Goal: Navigation & Orientation: Go to known website

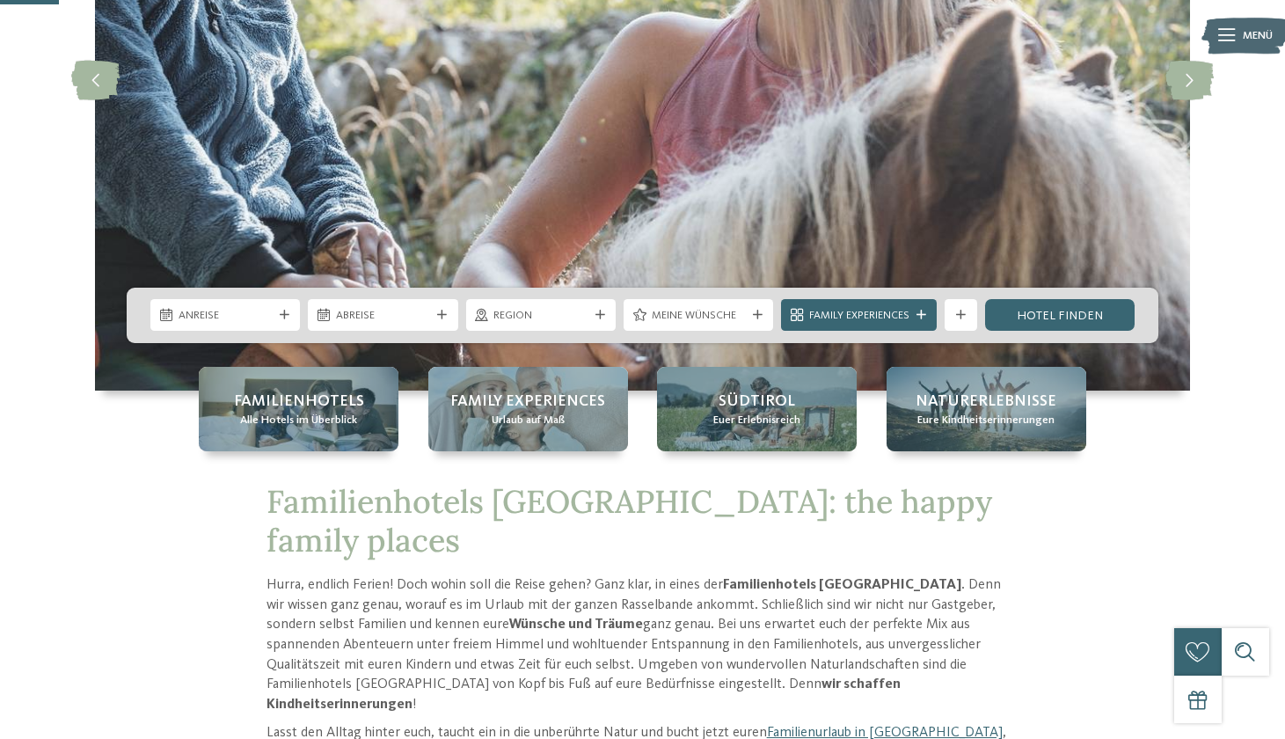
scroll to position [310, 0]
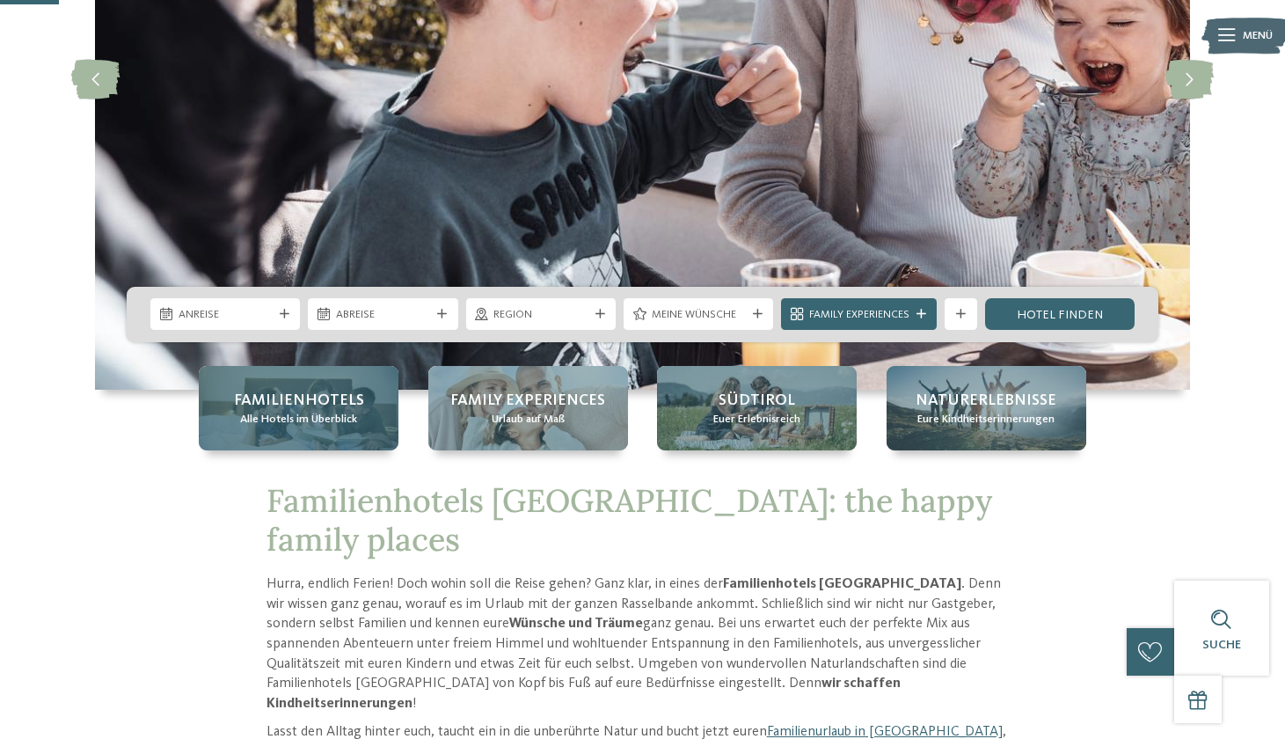
click at [350, 417] on span "Alle Hotels im Überblick" at bounding box center [298, 420] width 117 height 16
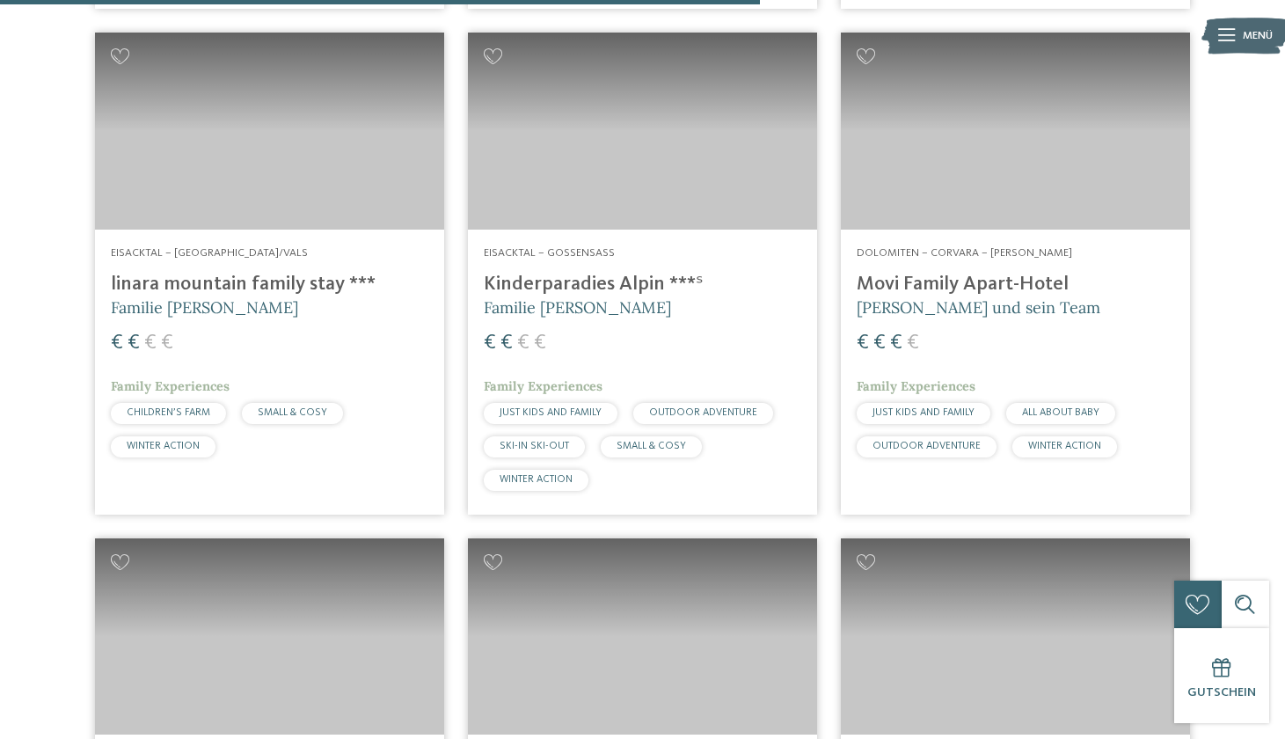
scroll to position [3063, 0]
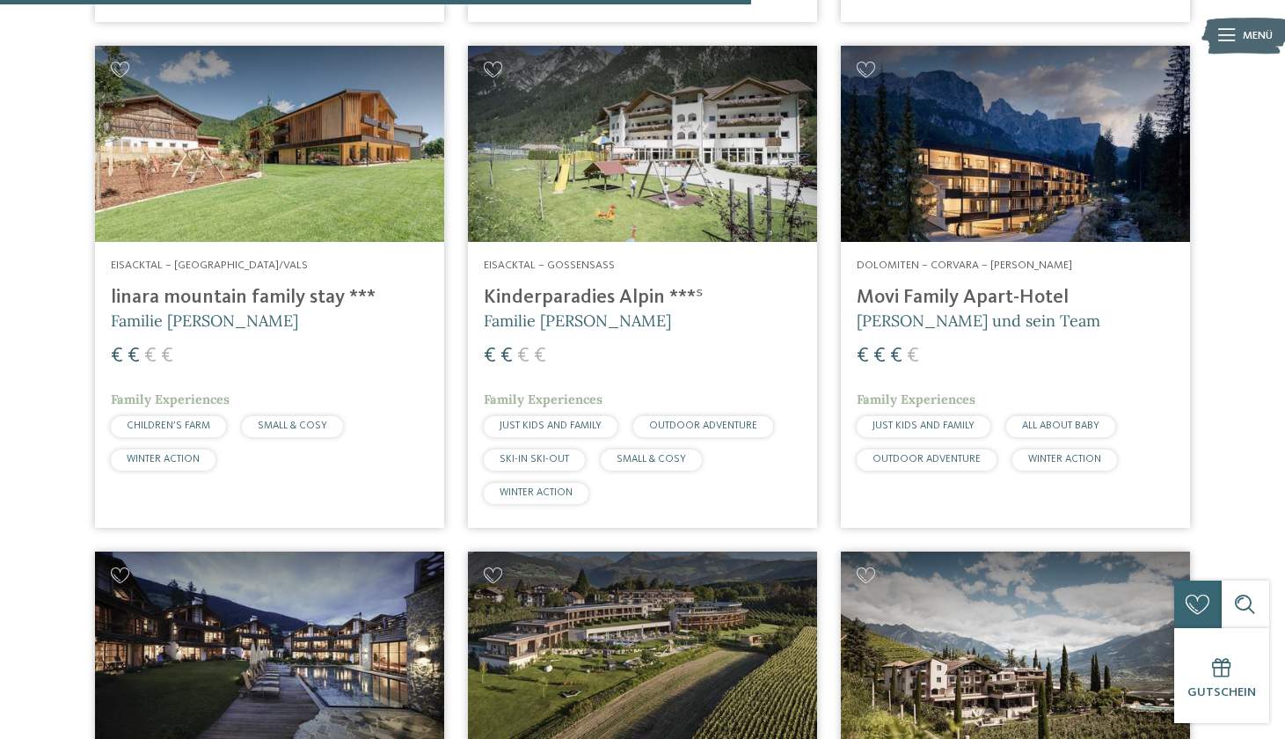
click at [604, 286] on h4 "Kinderparadies Alpin ***ˢ" at bounding box center [642, 298] width 317 height 24
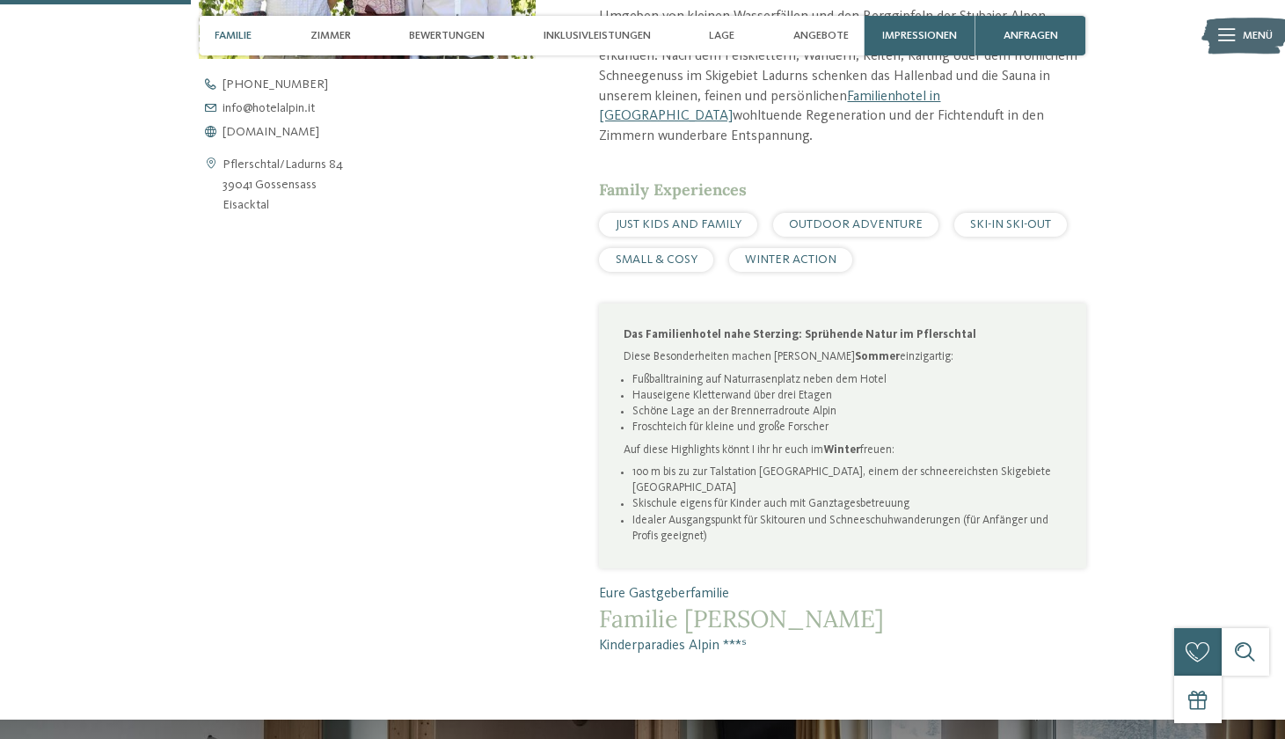
scroll to position [774, 0]
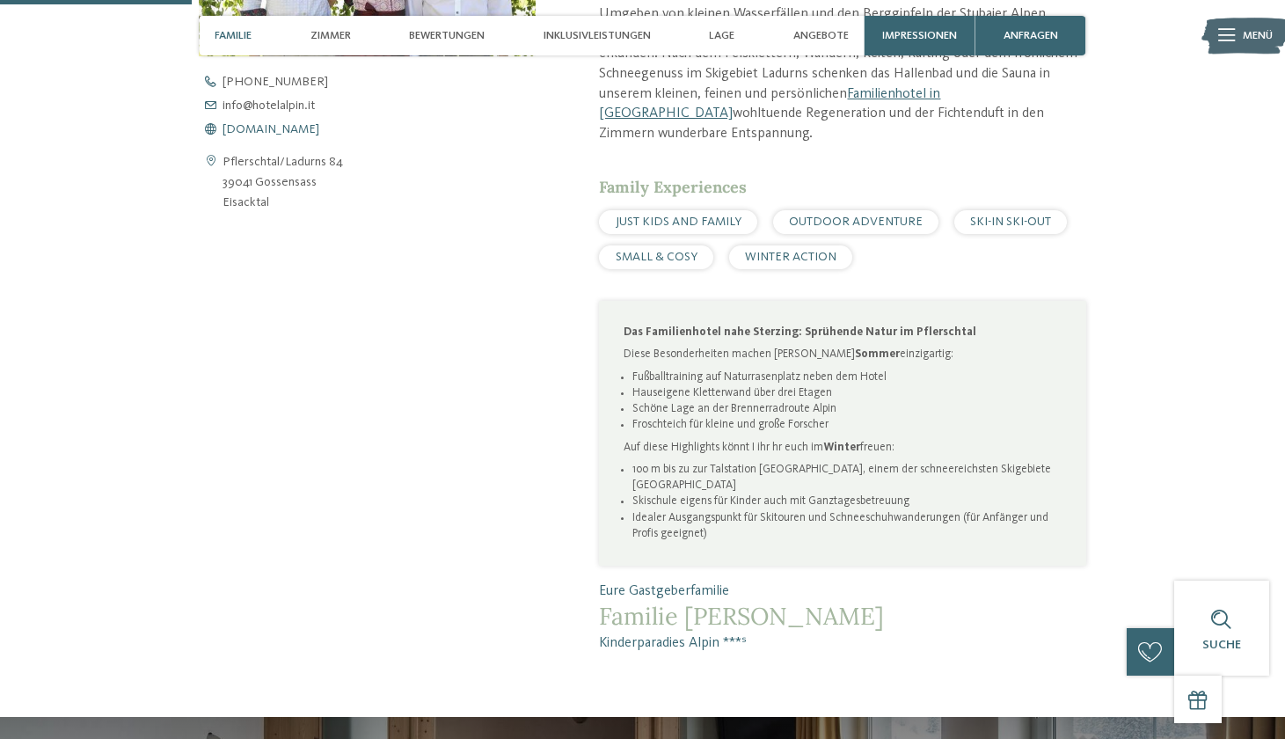
click at [285, 124] on span "www.hotelalpin.it" at bounding box center [270, 129] width 97 height 12
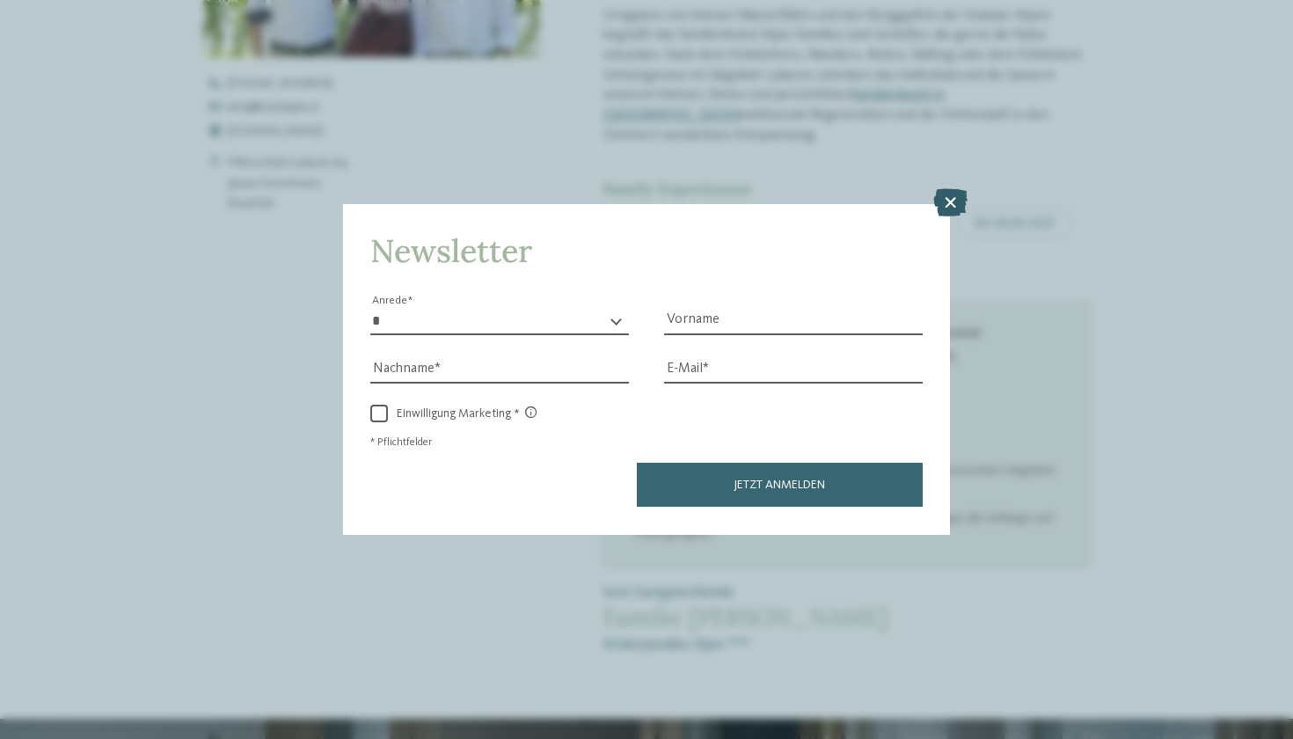
click at [958, 189] on icon at bounding box center [950, 203] width 34 height 28
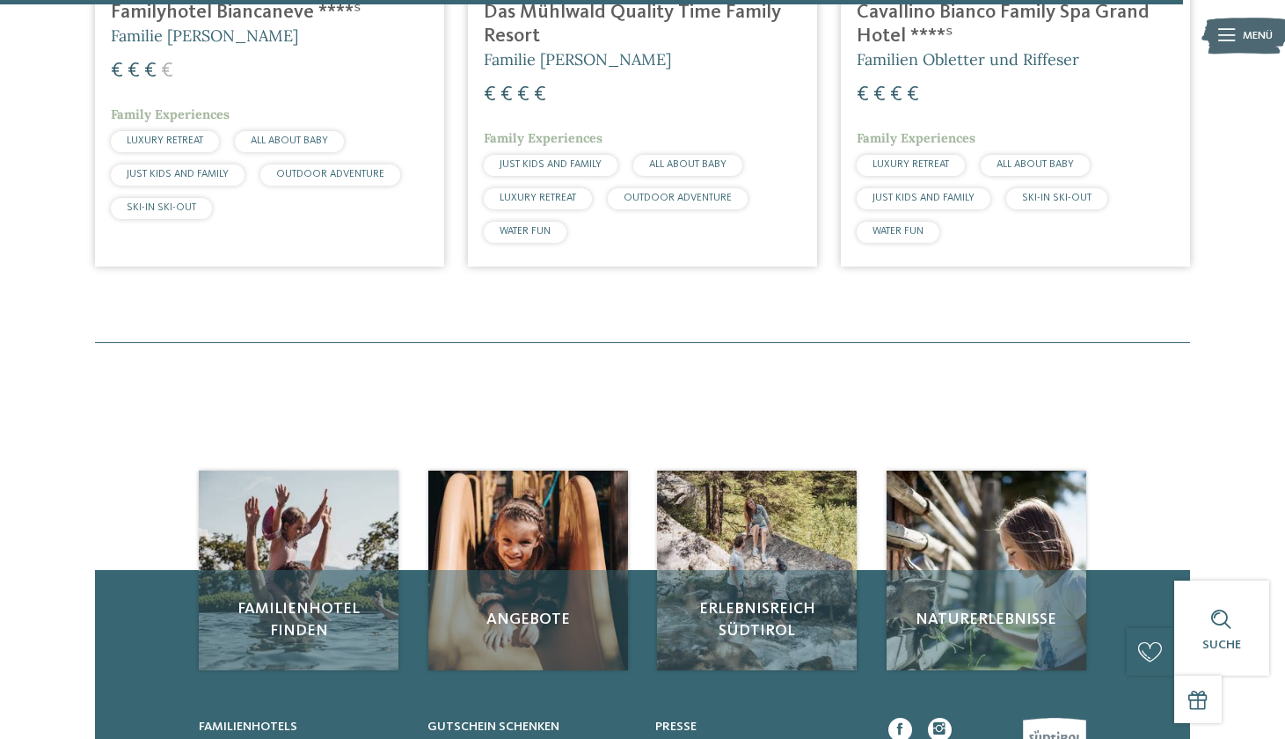
scroll to position [4832, 0]
